Goal: Task Accomplishment & Management: Manage account settings

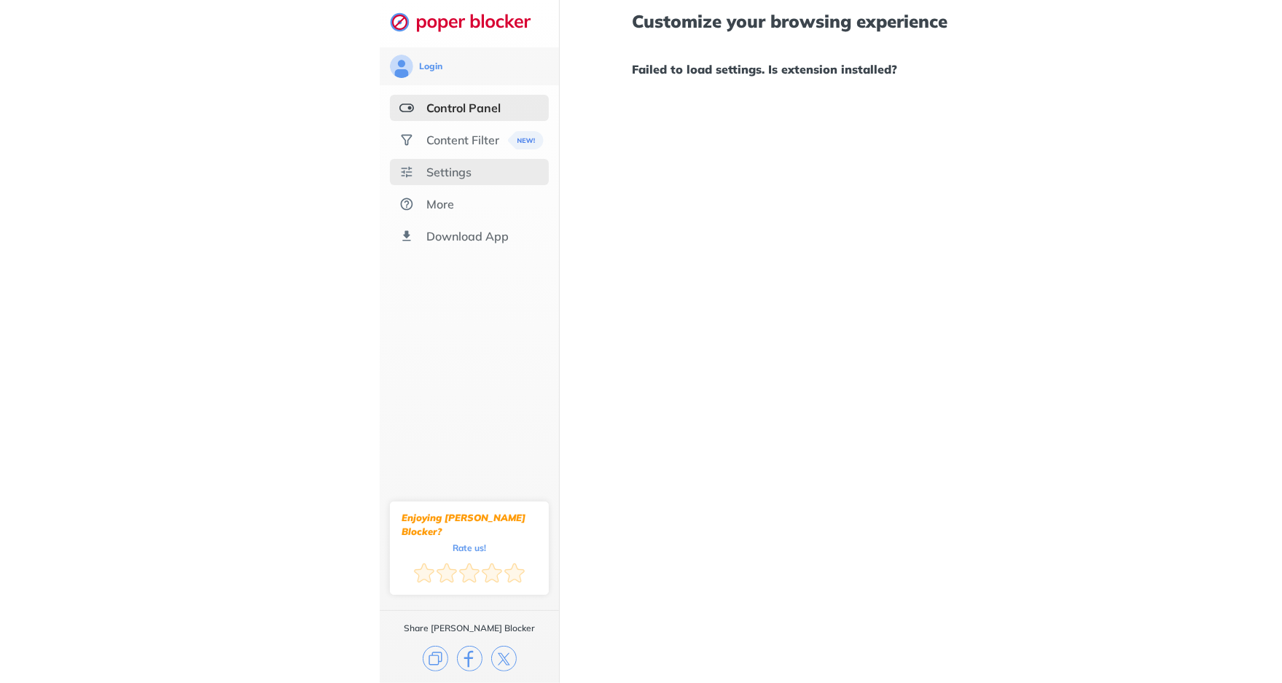
click at [442, 171] on div "Settings" at bounding box center [448, 172] width 45 height 15
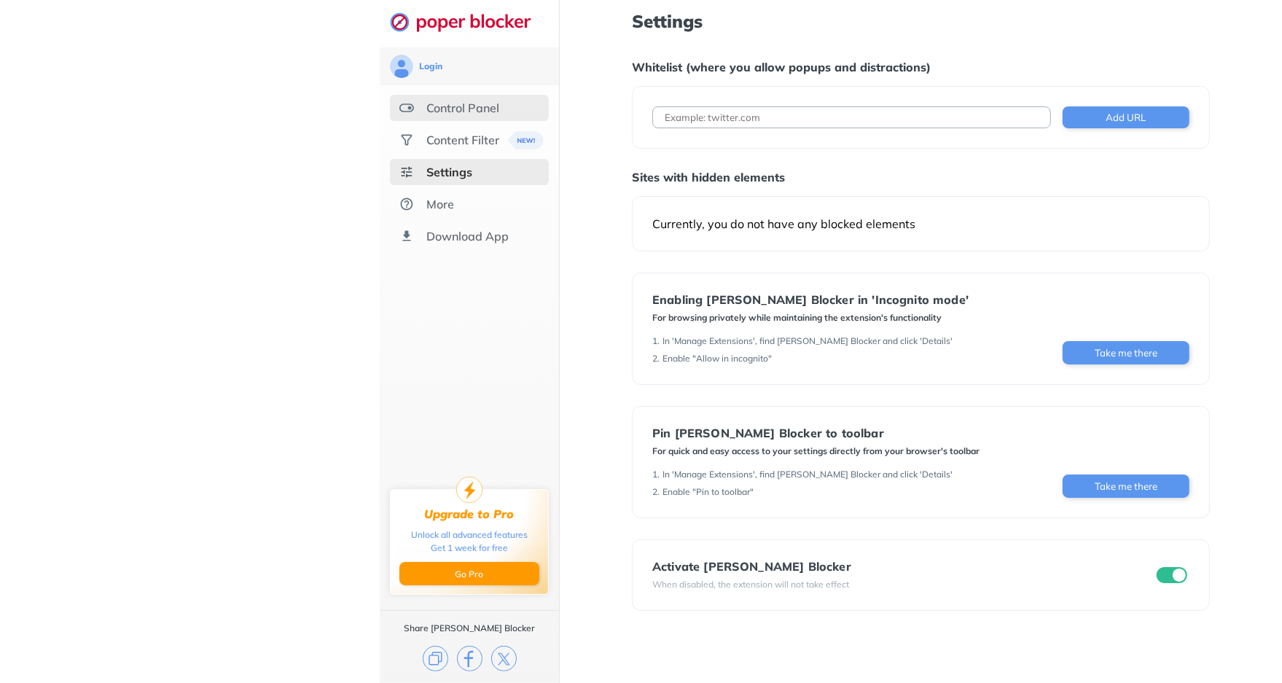
click at [471, 116] on div "Control Panel" at bounding box center [469, 108] width 159 height 26
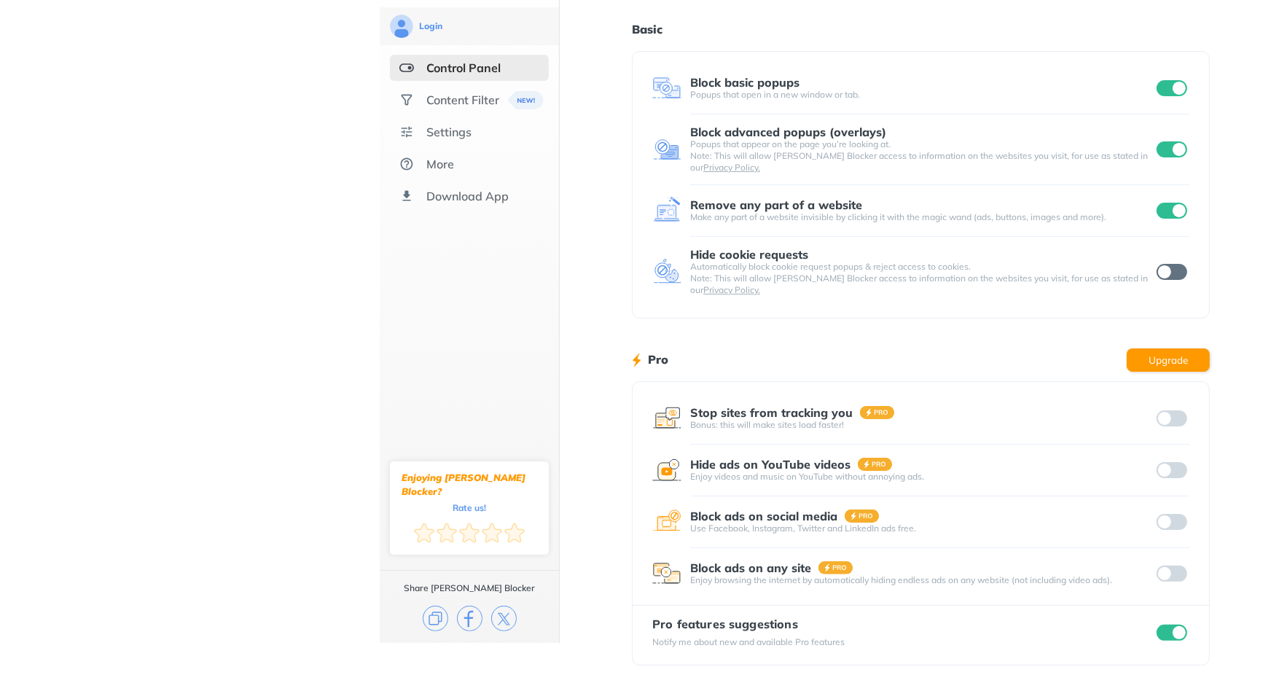
scroll to position [42, 0]
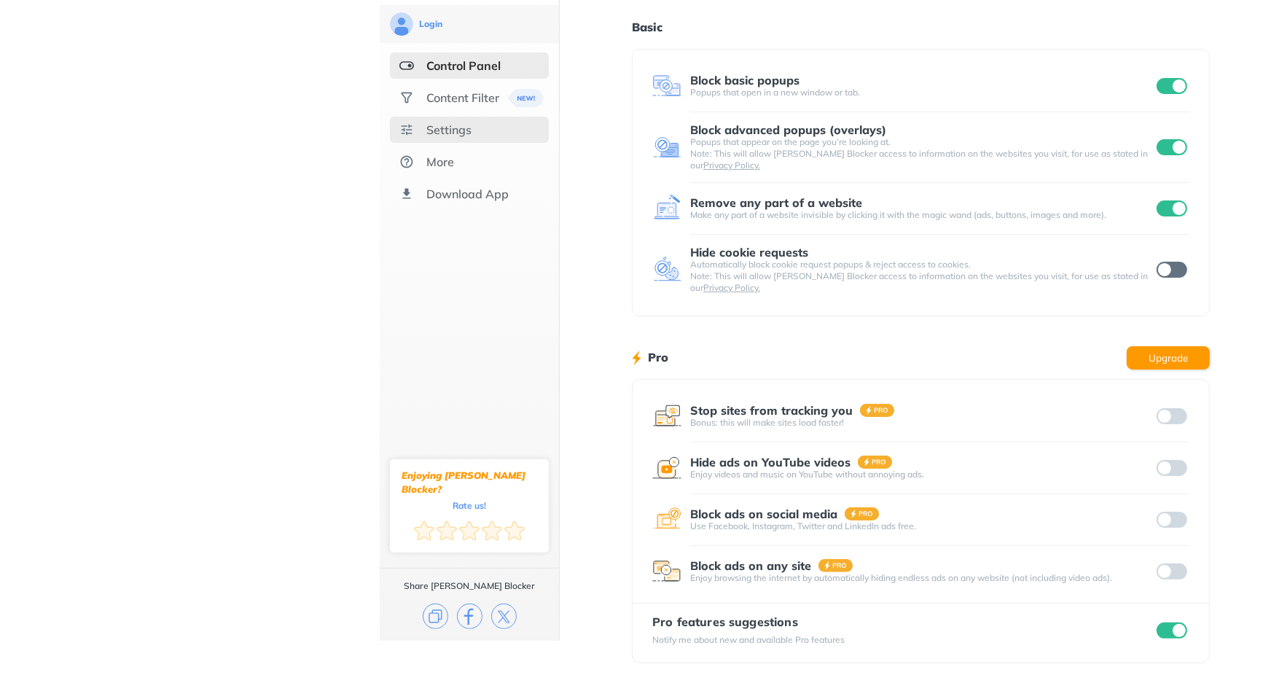
click at [458, 131] on div "Settings" at bounding box center [448, 129] width 45 height 15
